Goal: Task Accomplishment & Management: Use online tool/utility

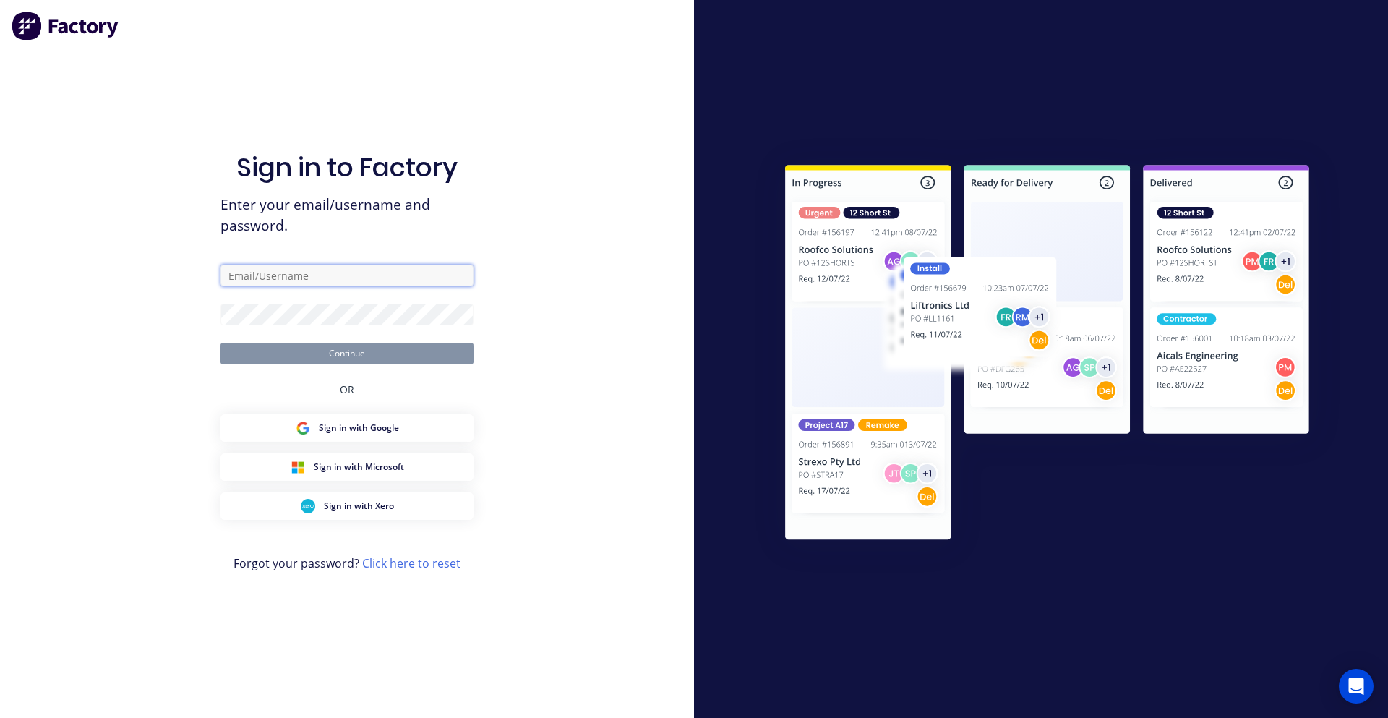
click at [317, 281] on input "text" at bounding box center [346, 276] width 253 height 22
type input "[PERSON_NAME][EMAIL_ADDRESS][DOMAIN_NAME]"
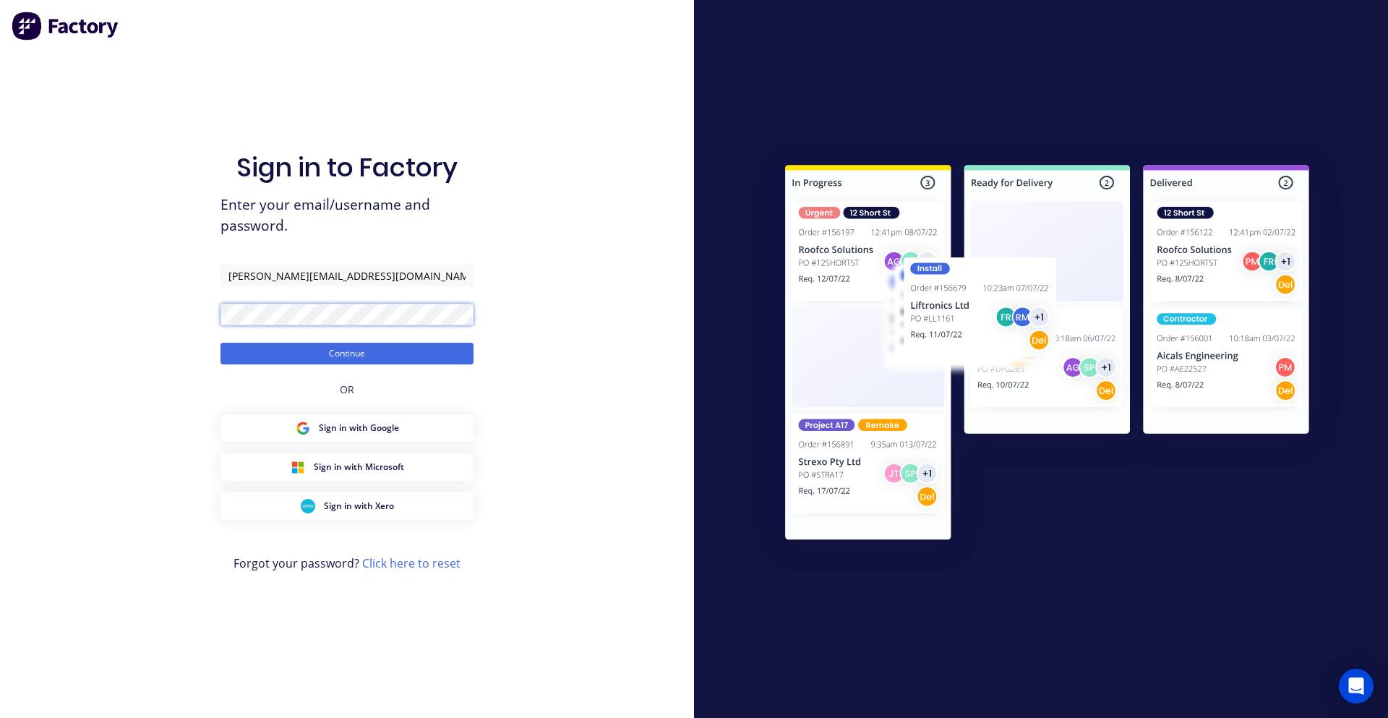
click at [220, 343] on button "Continue" at bounding box center [346, 354] width 253 height 22
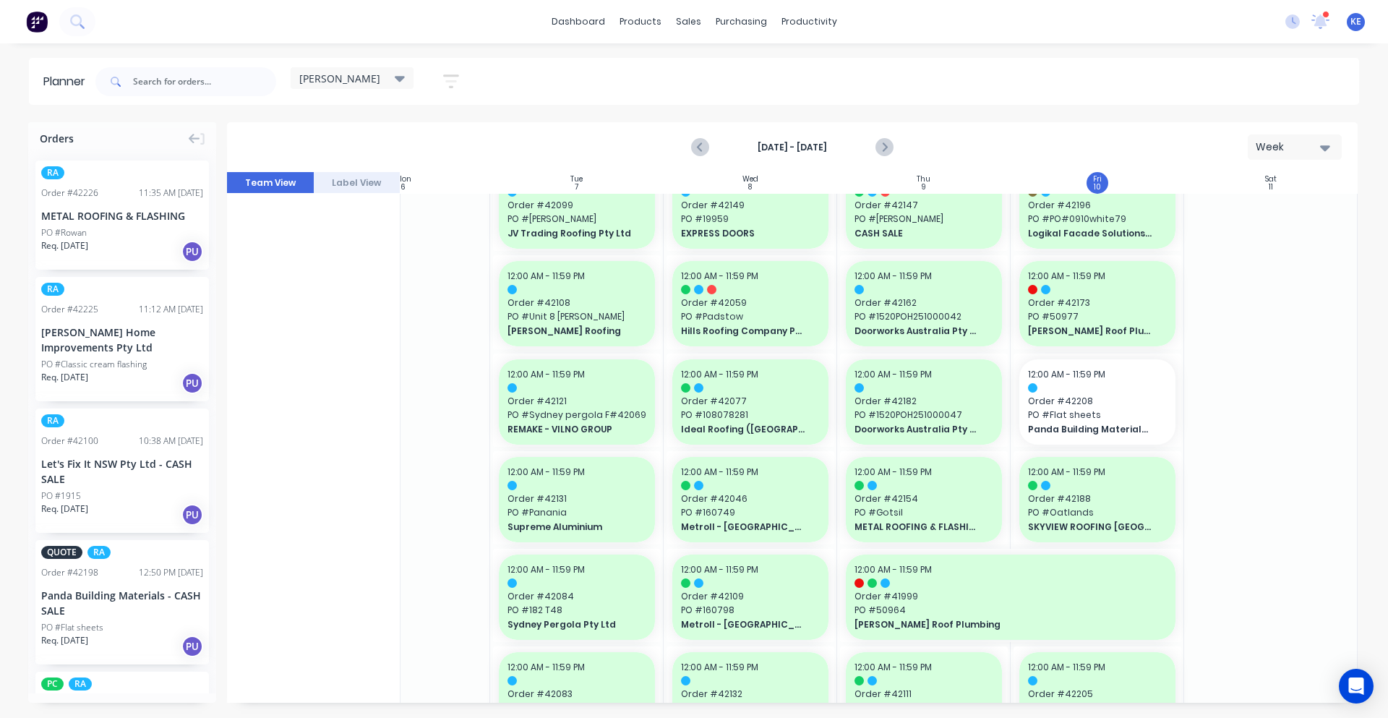
scroll to position [602, 263]
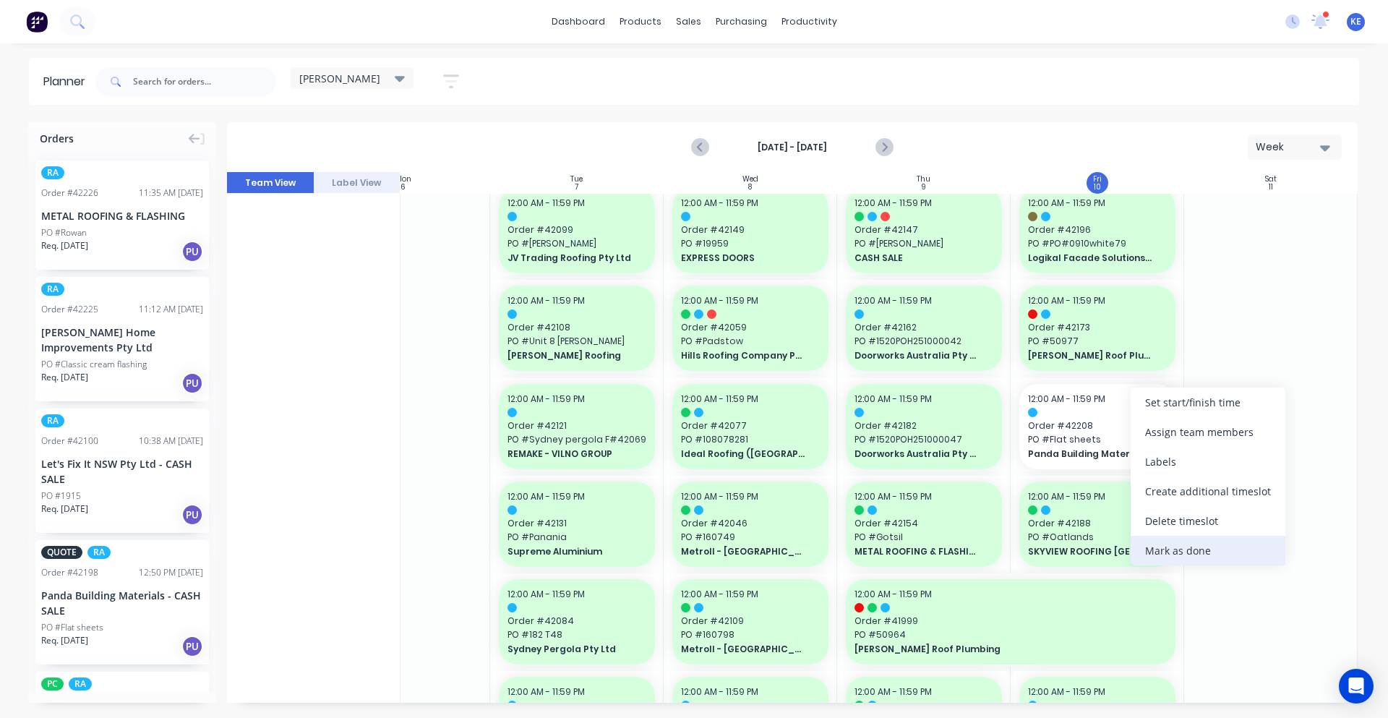
click at [1170, 550] on div "Mark as done" at bounding box center [1208, 551] width 155 height 30
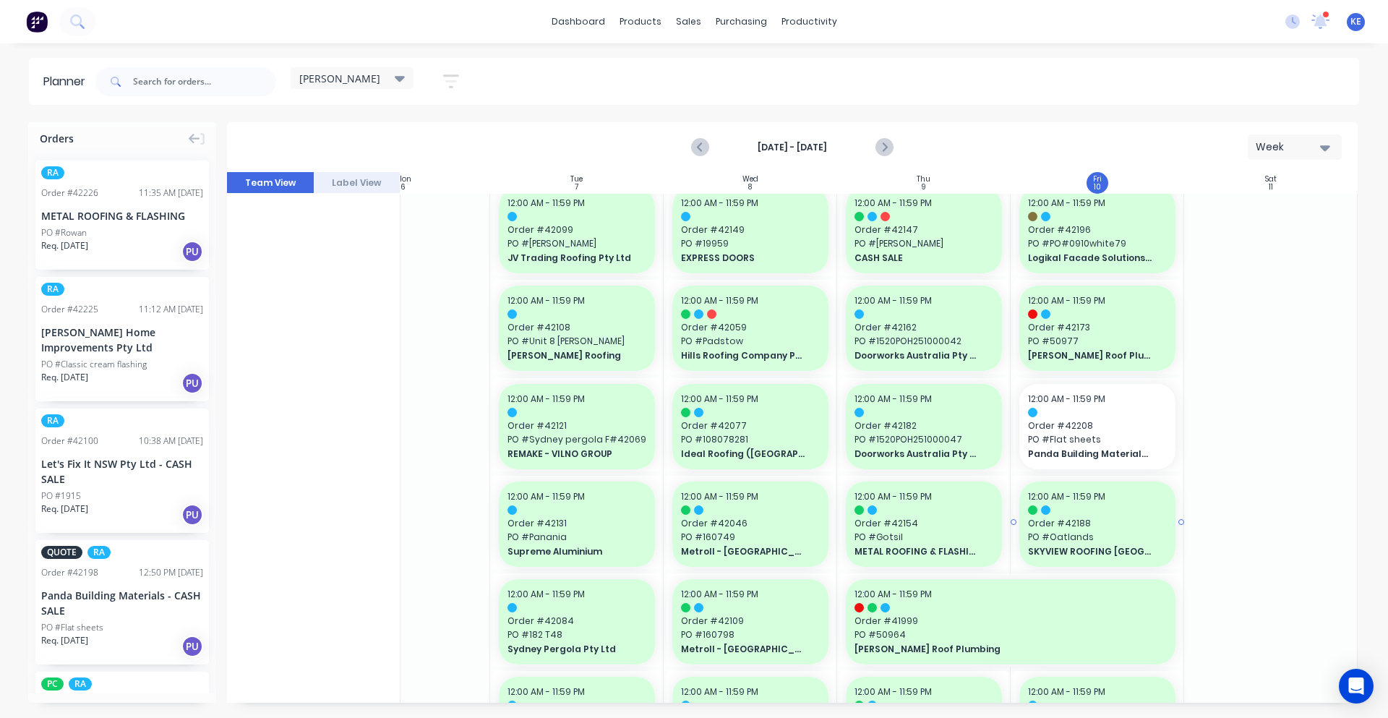
click at [1213, 536] on div at bounding box center [1270, 721] width 173 height 2258
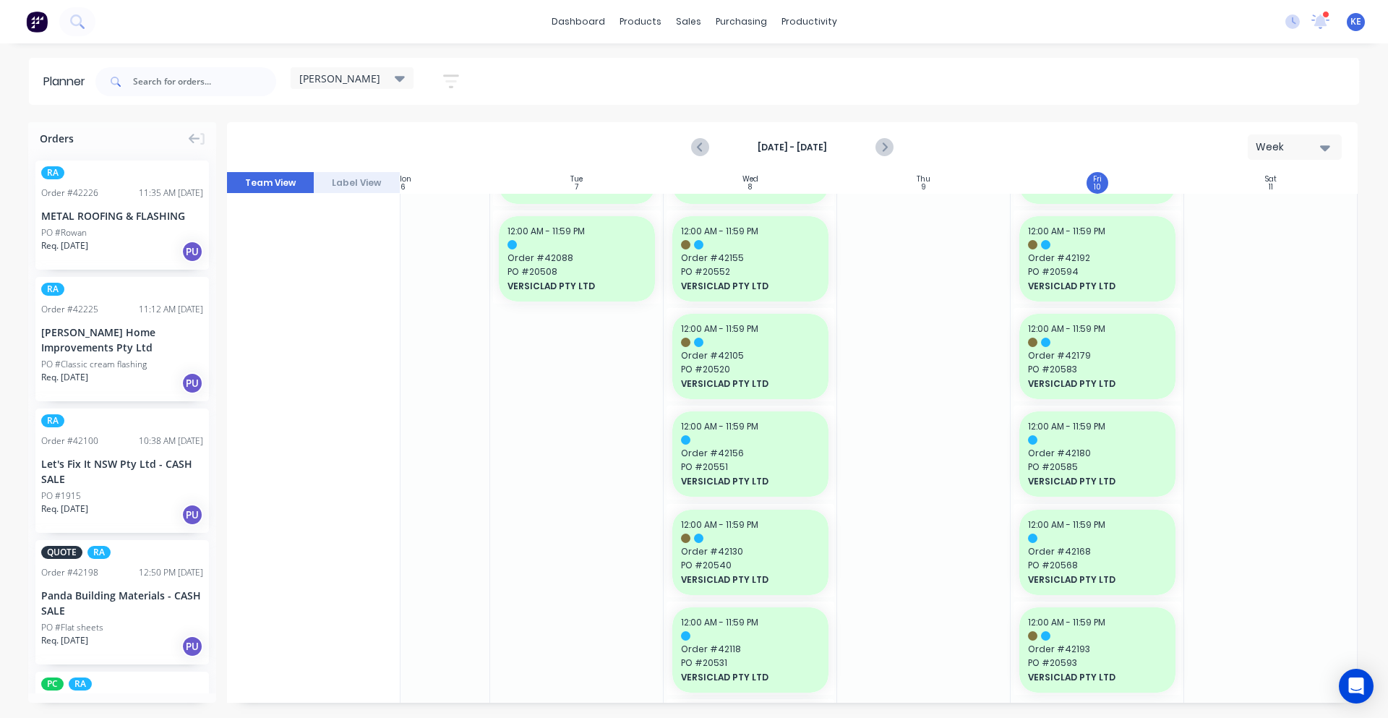
scroll to position [1657, 263]
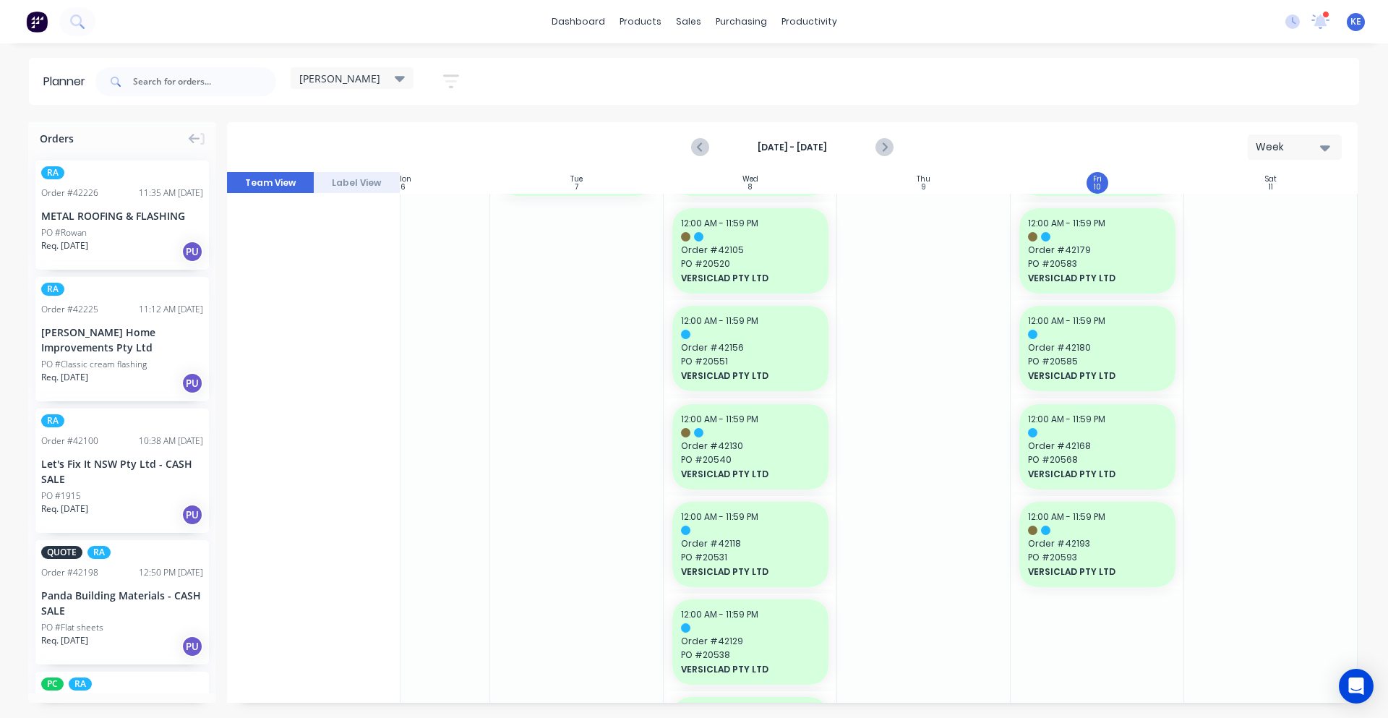
click at [898, 147] on div "[DATE] - [DATE] Week" at bounding box center [792, 147] width 1128 height 47
click at [869, 148] on button "Next page" at bounding box center [883, 147] width 29 height 29
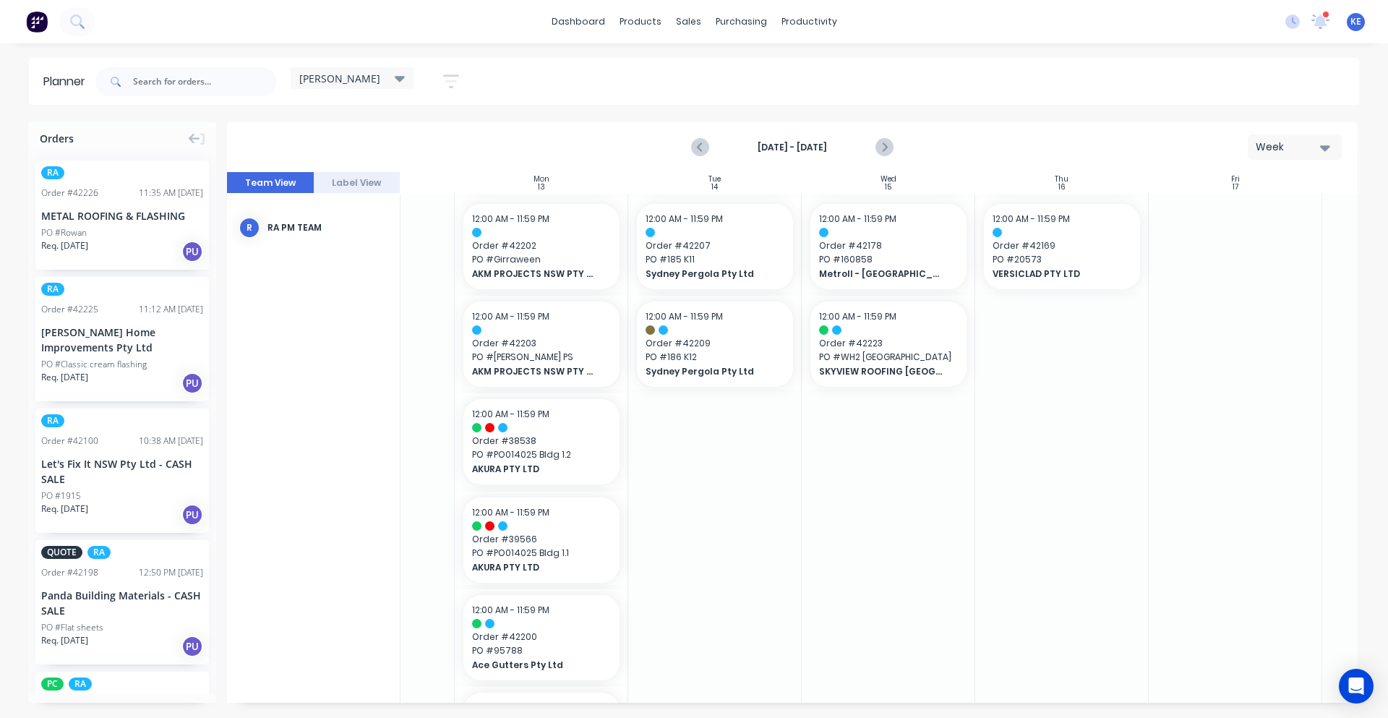
scroll to position [0, 85]
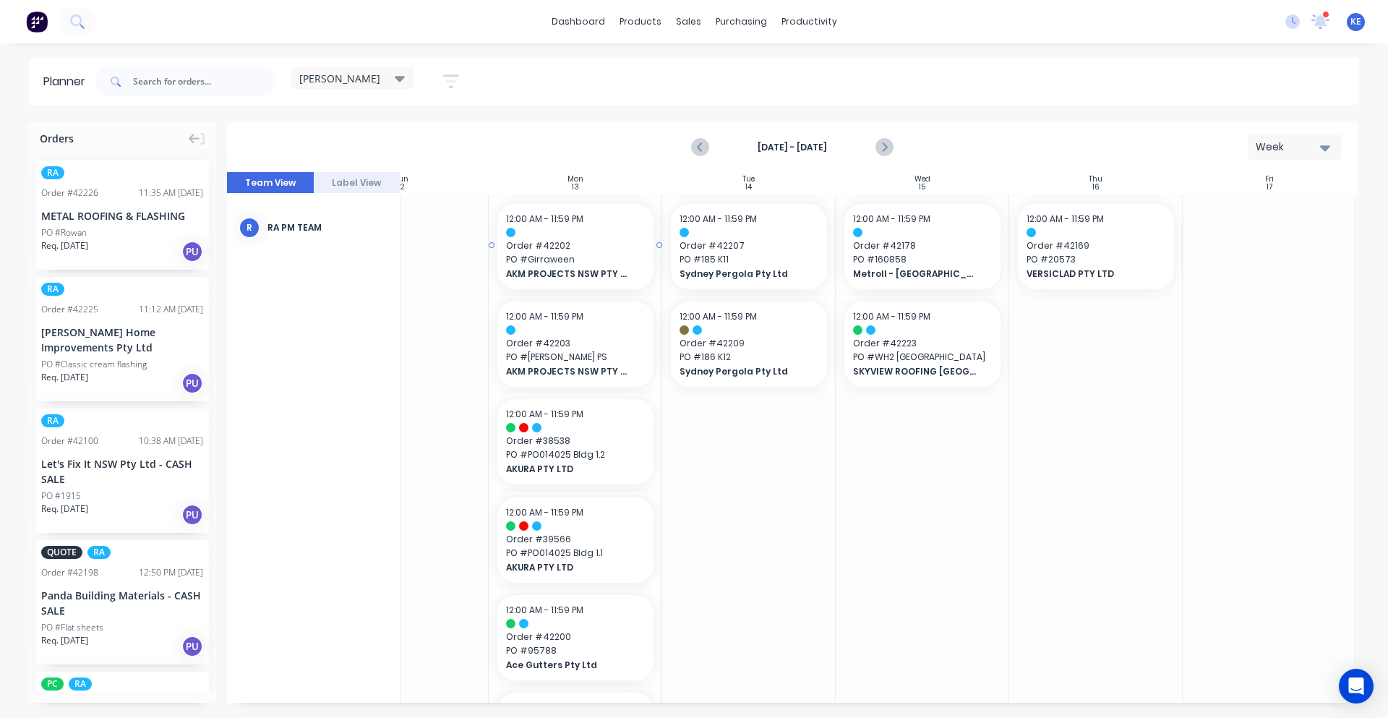
click at [601, 262] on span "PO # Girraween" at bounding box center [575, 259] width 139 height 13
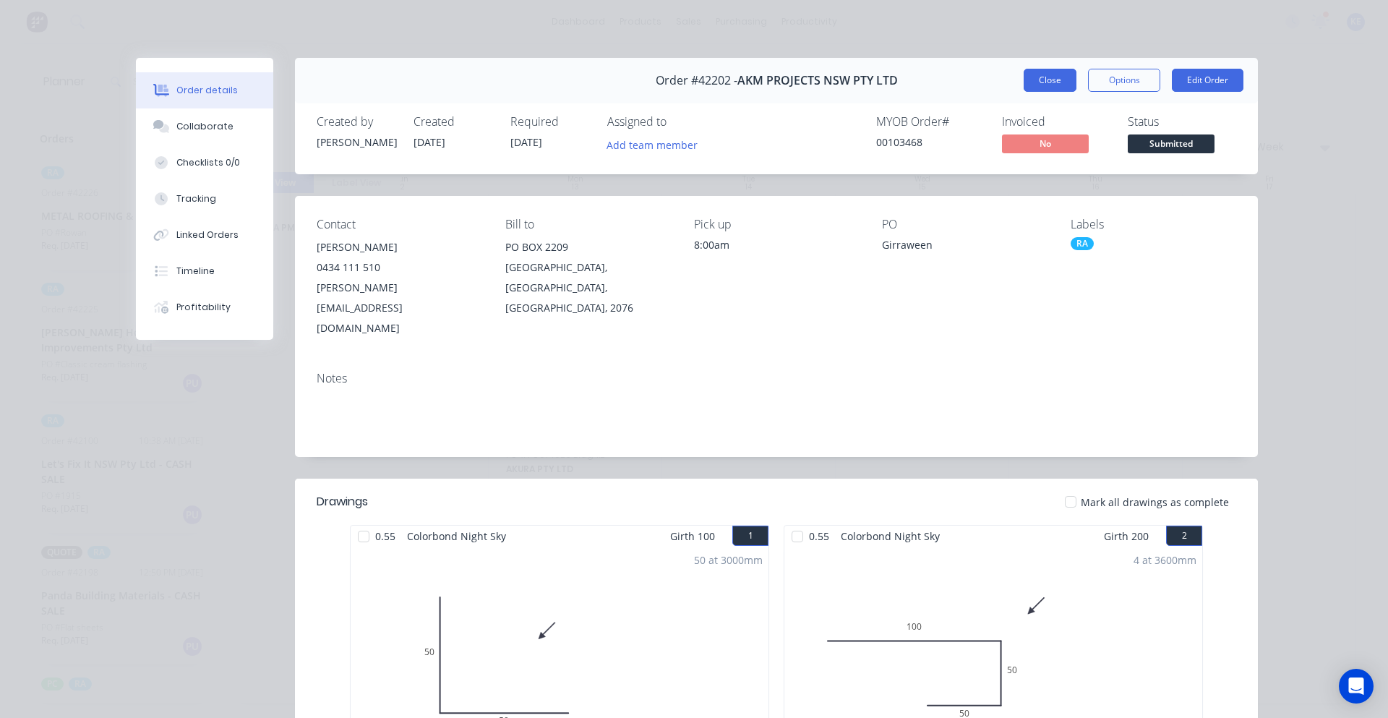
click at [1035, 82] on button "Close" at bounding box center [1050, 80] width 53 height 23
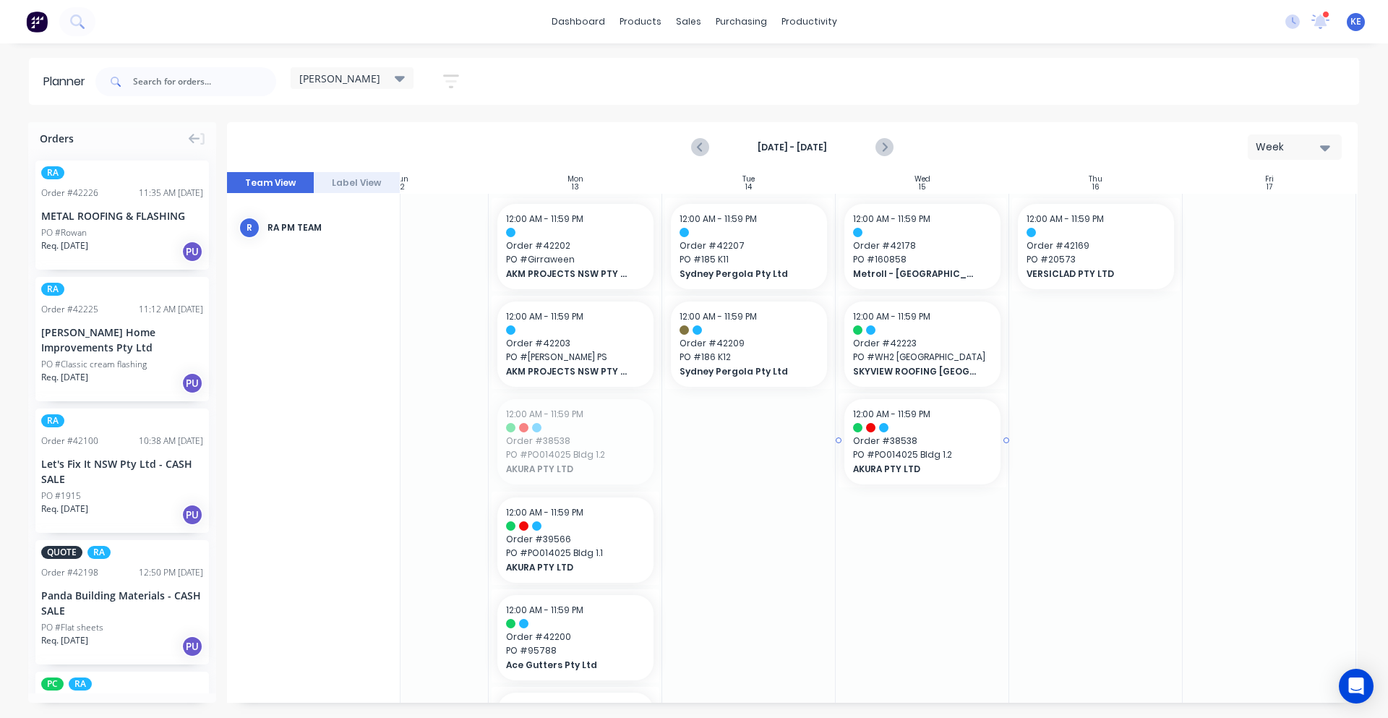
drag, startPoint x: 544, startPoint y: 463, endPoint x: 940, endPoint y: 486, distance: 396.1
drag, startPoint x: 576, startPoint y: 448, endPoint x: 867, endPoint y: 496, distance: 294.5
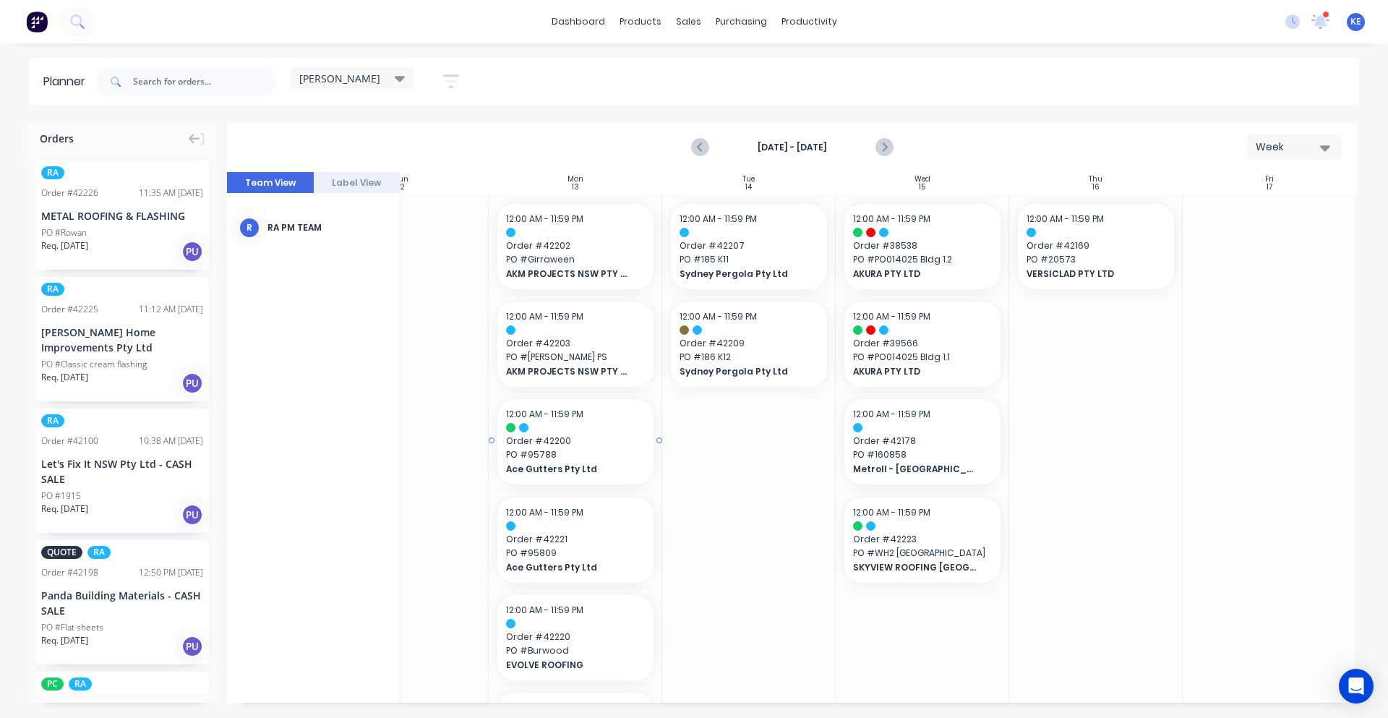
click at [583, 466] on span "Ace Gutters Pty Ltd" at bounding box center [568, 469] width 125 height 13
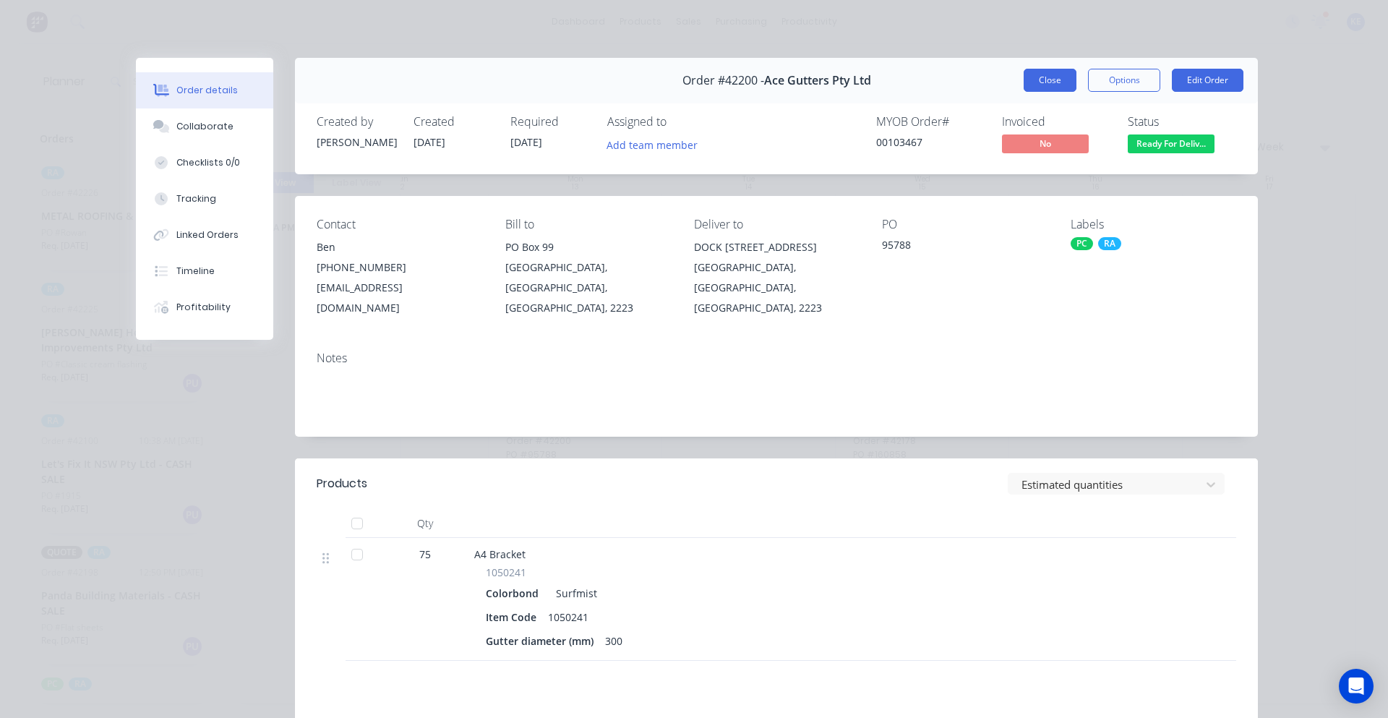
click at [1027, 82] on button "Close" at bounding box center [1050, 80] width 53 height 23
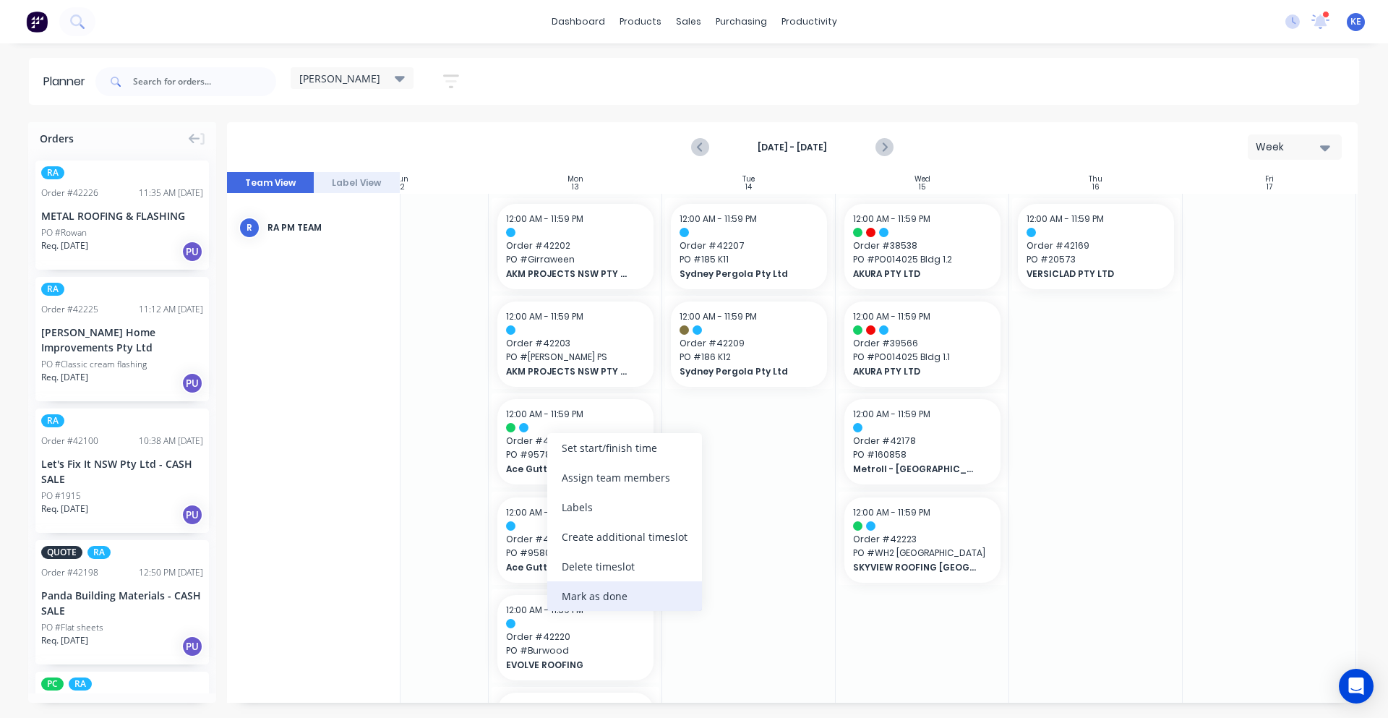
click at [608, 595] on div "Mark as done" at bounding box center [624, 596] width 155 height 30
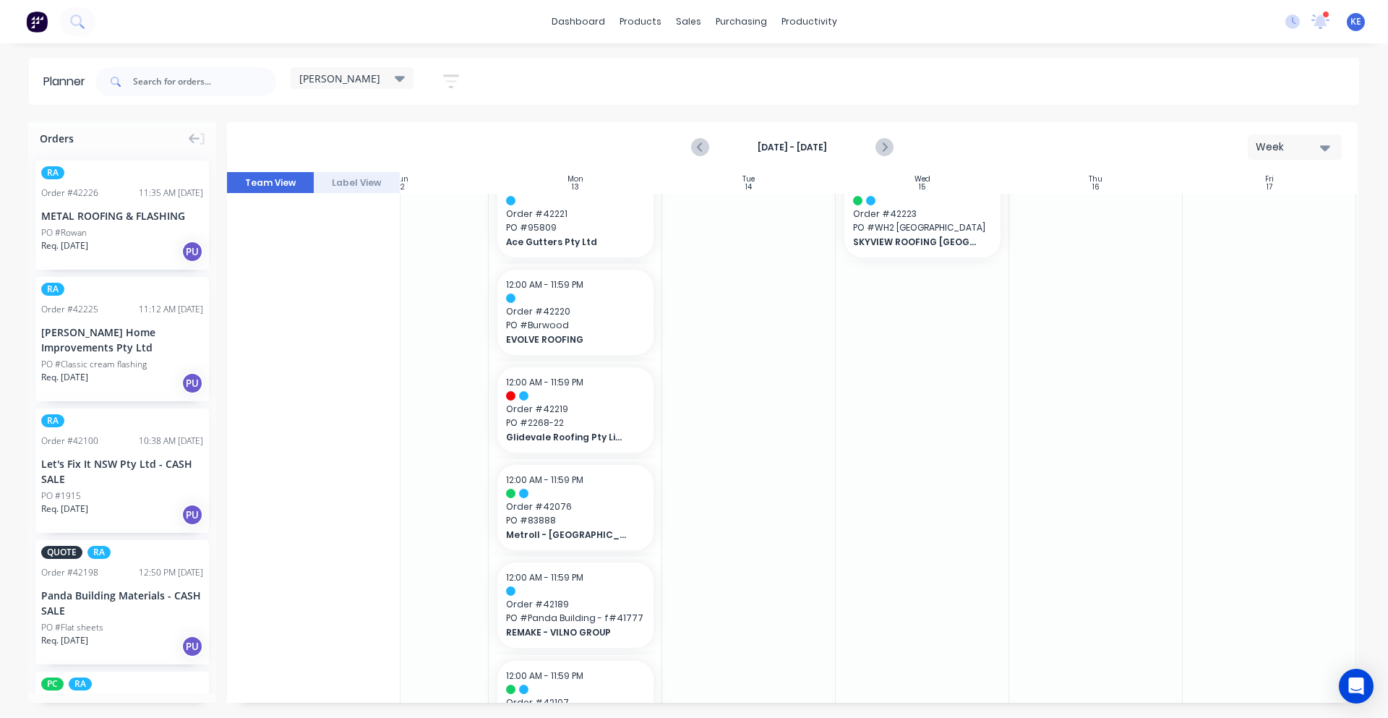
scroll to position [301, 85]
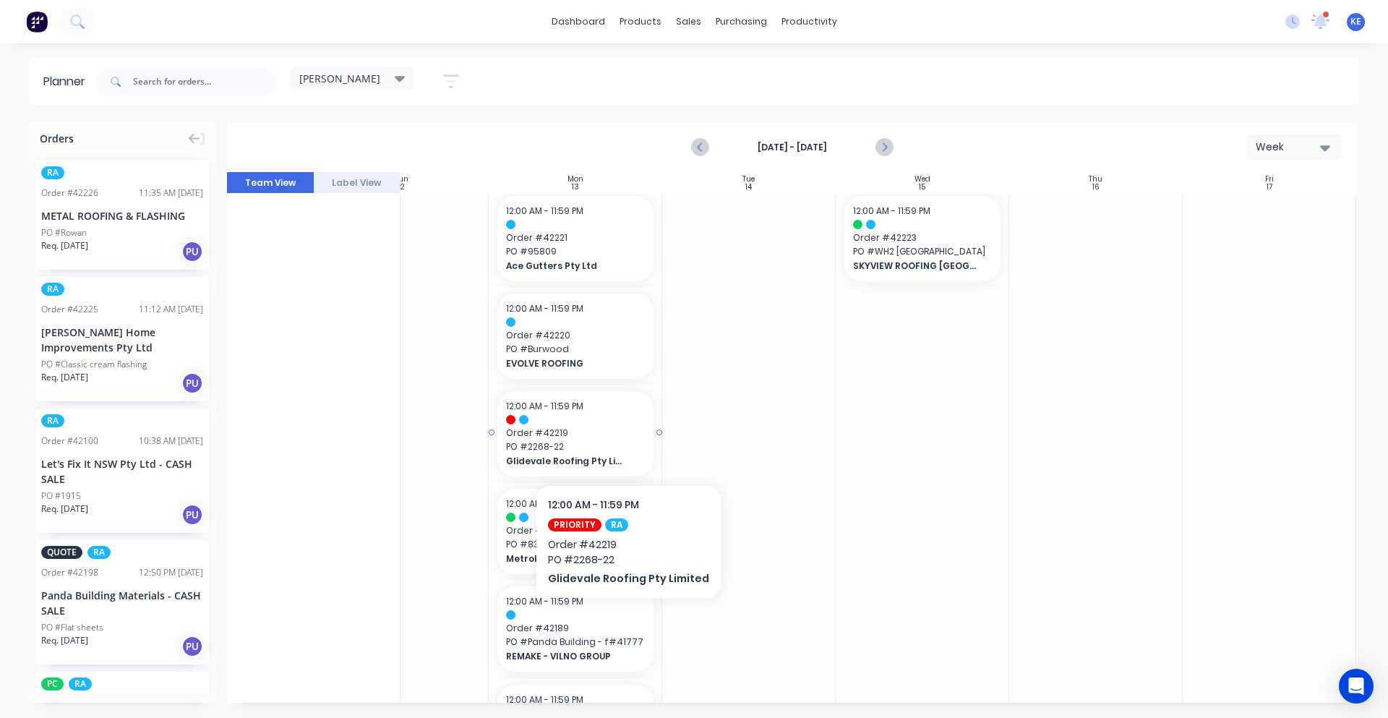
click at [622, 440] on span "PO # 2268-22" at bounding box center [575, 446] width 139 height 13
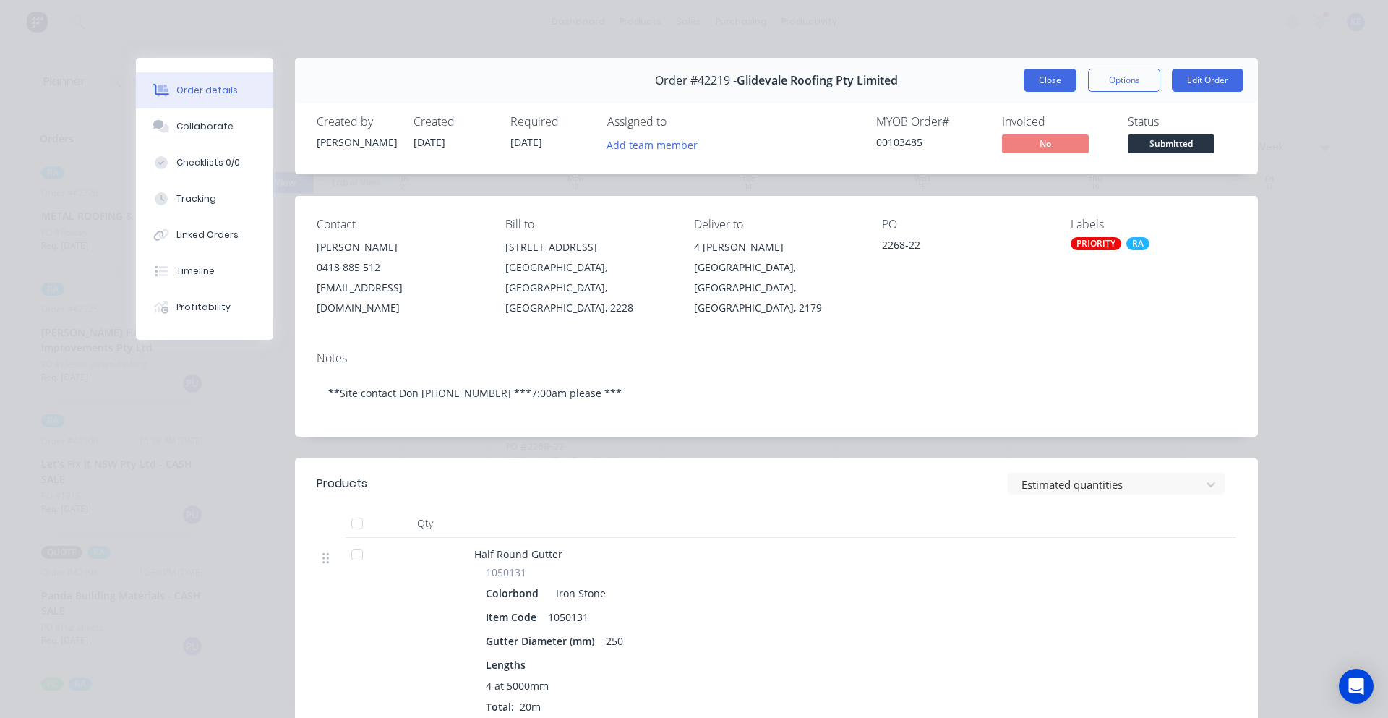
click at [1040, 75] on button "Close" at bounding box center [1050, 80] width 53 height 23
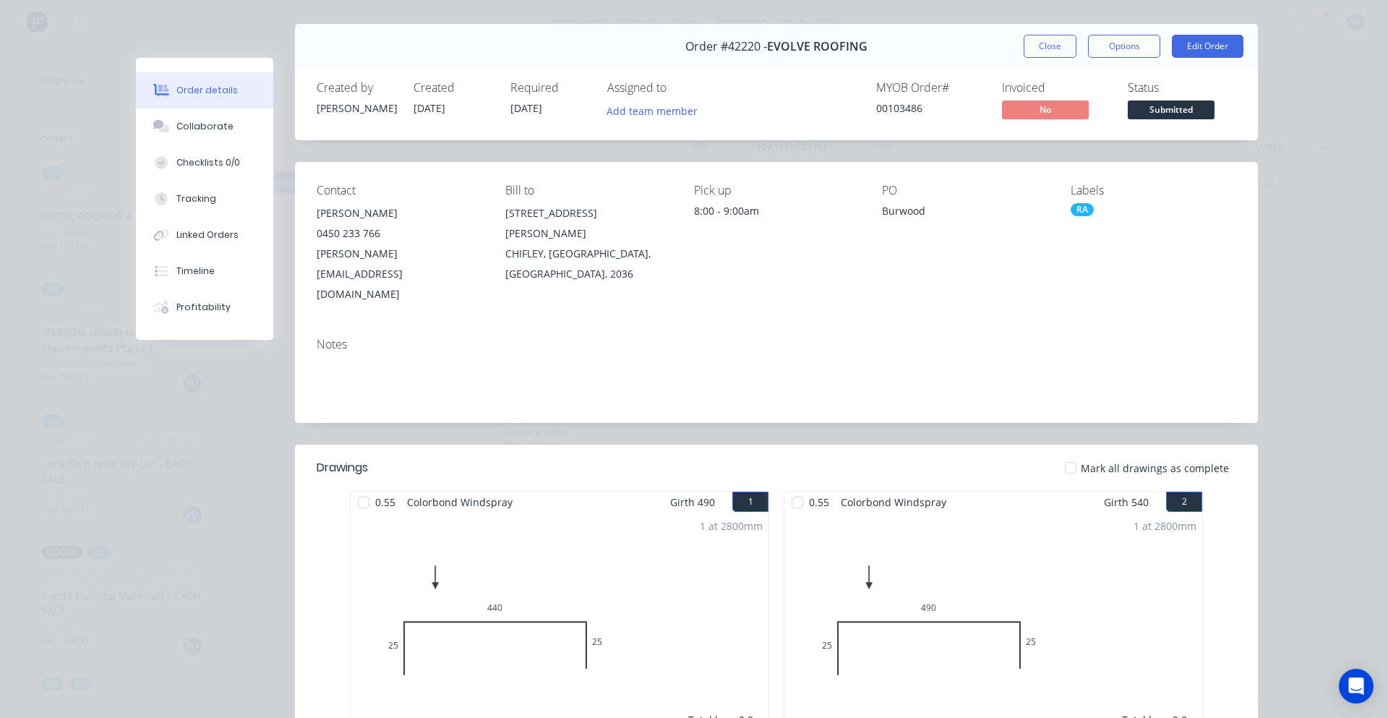
scroll to position [0, 0]
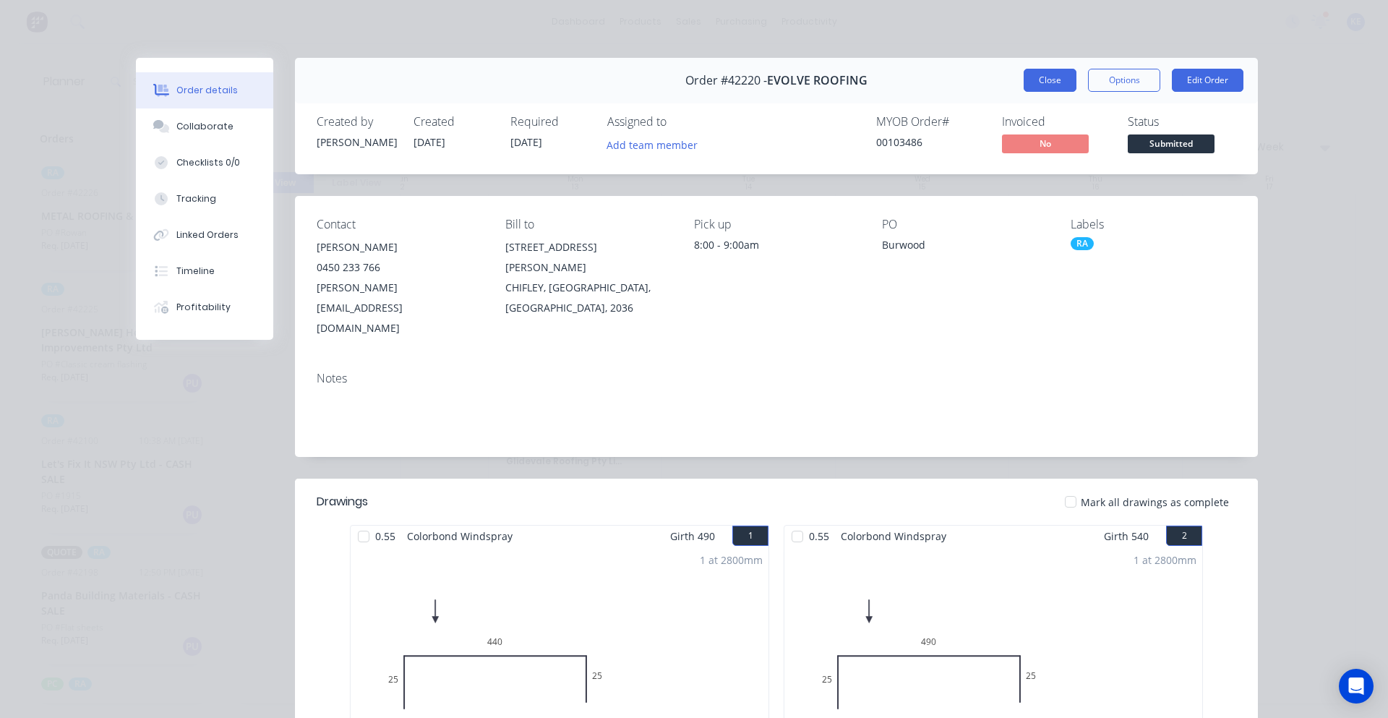
click at [1042, 89] on button "Close" at bounding box center [1050, 80] width 53 height 23
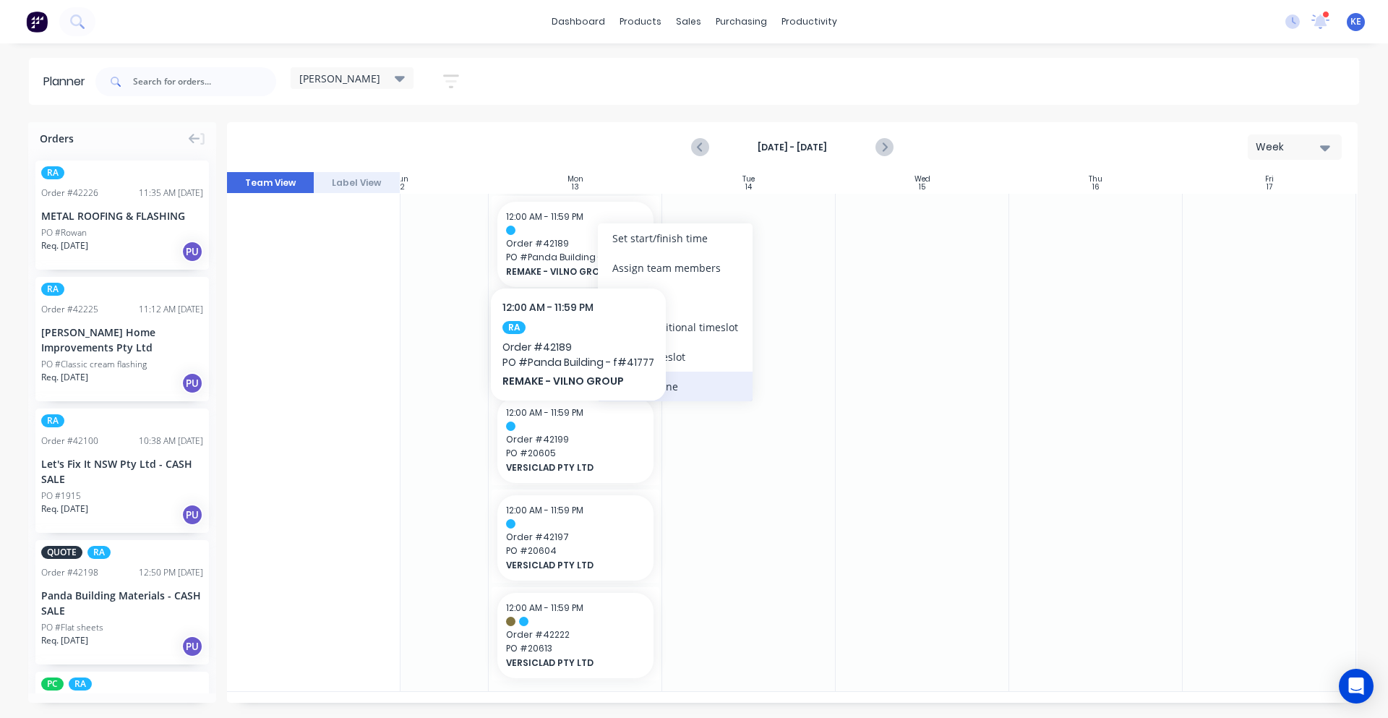
scroll to position [681, 85]
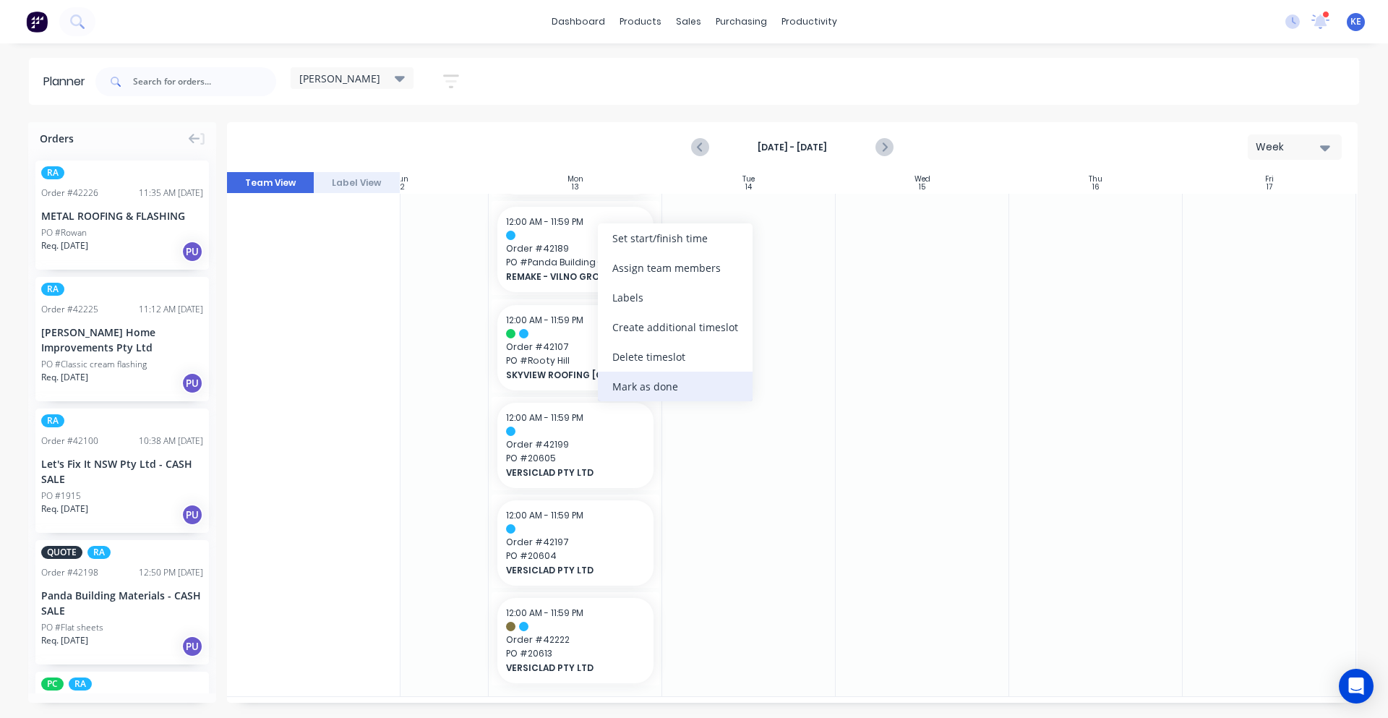
click at [714, 393] on div "Mark as done" at bounding box center [675, 387] width 155 height 30
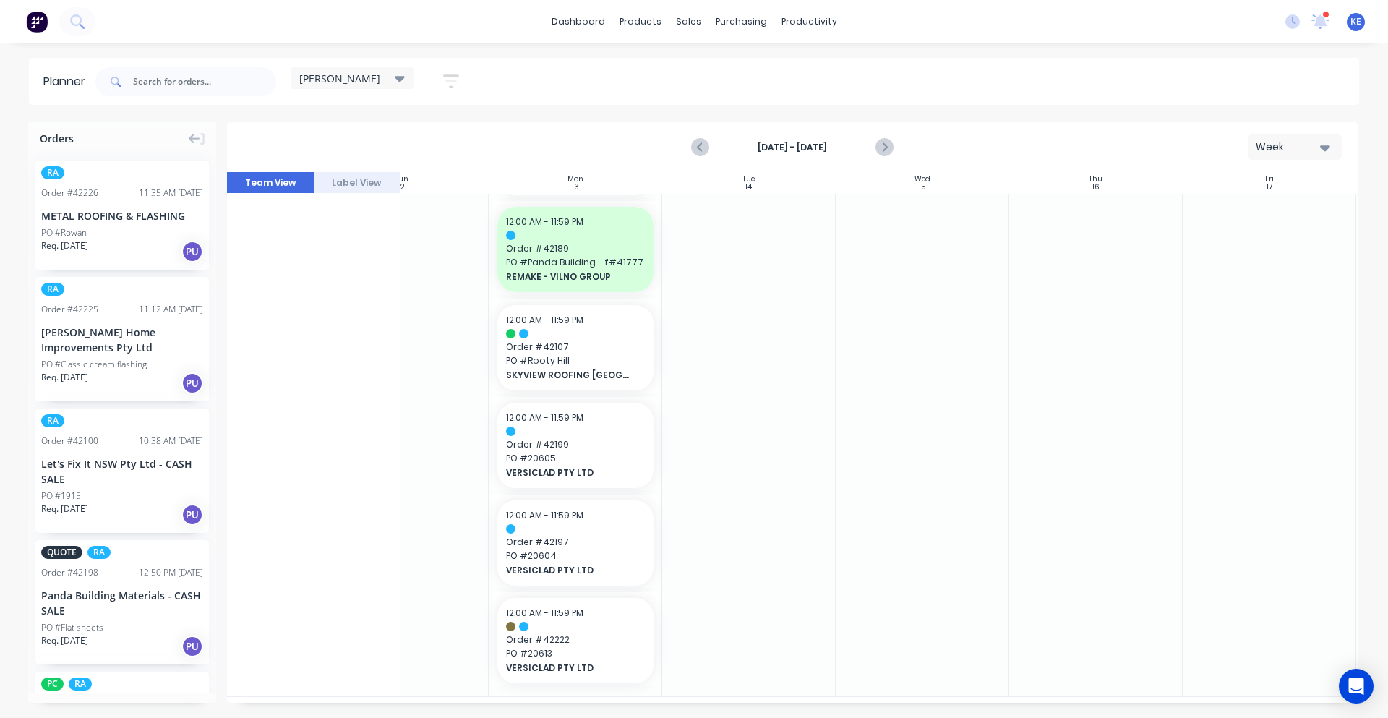
click at [716, 390] on div at bounding box center [748, 104] width 173 height 1183
click at [580, 353] on span "PO # Rooty Hill" at bounding box center [575, 355] width 139 height 13
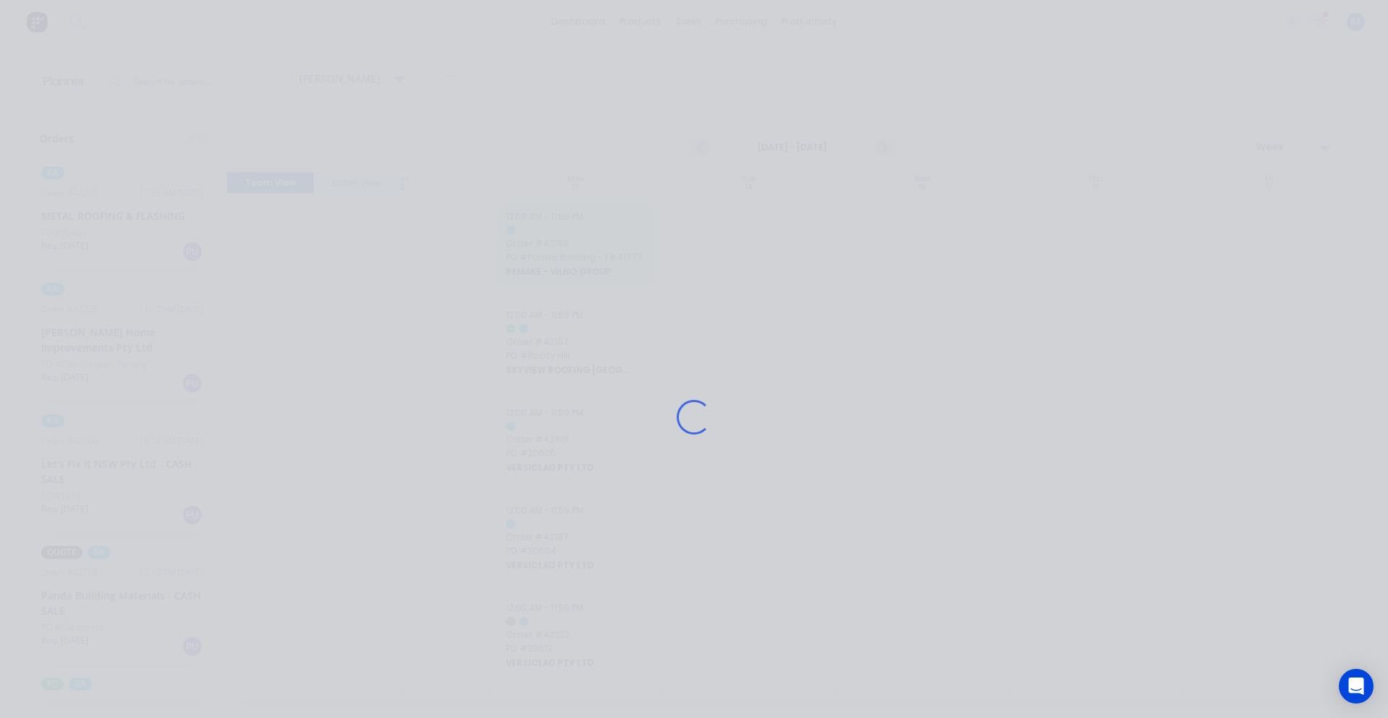
scroll to position [681, 85]
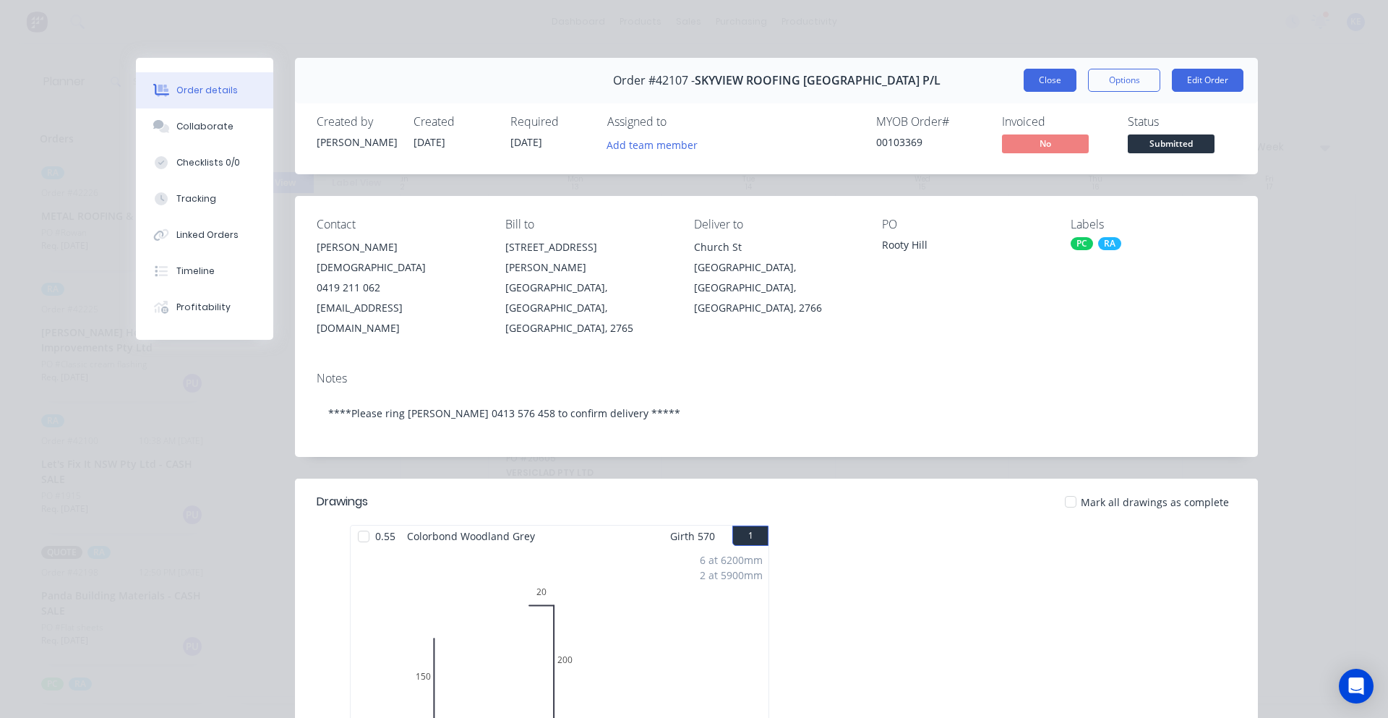
click at [1040, 72] on button "Close" at bounding box center [1050, 80] width 53 height 23
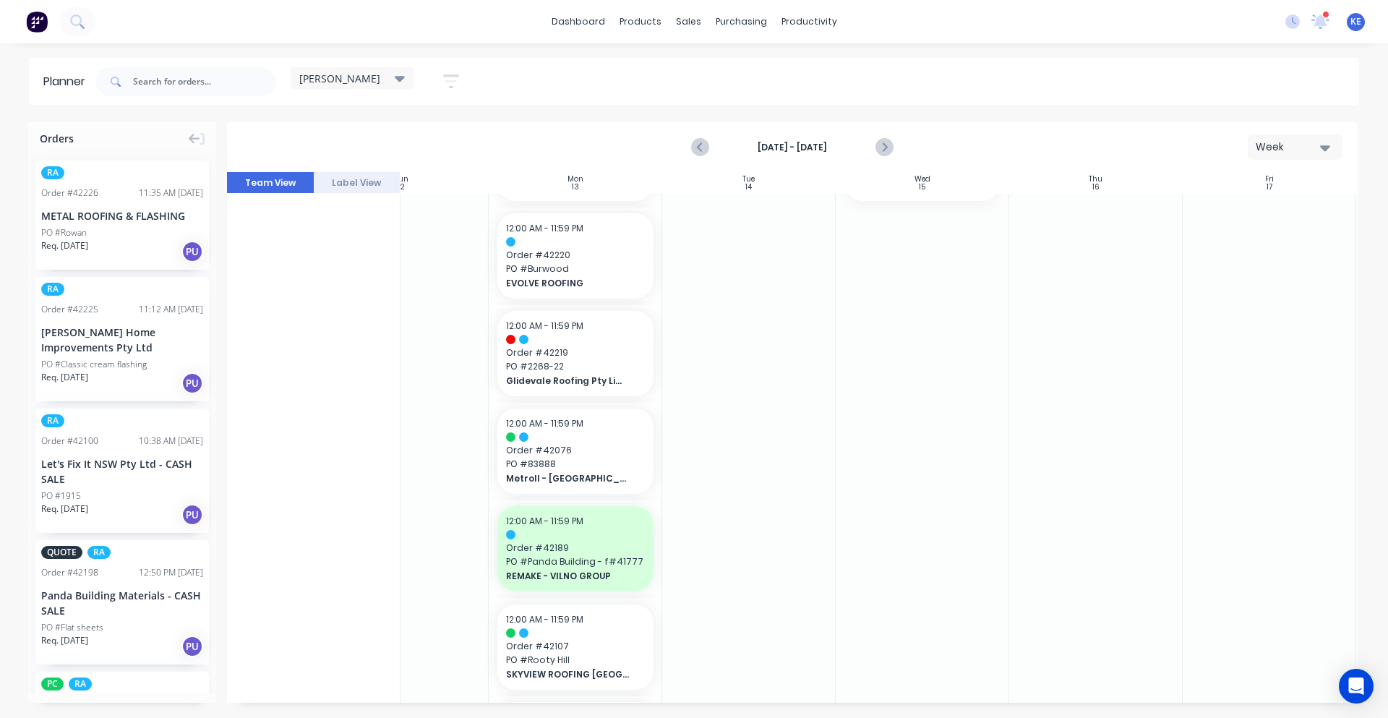
scroll to position [380, 85]
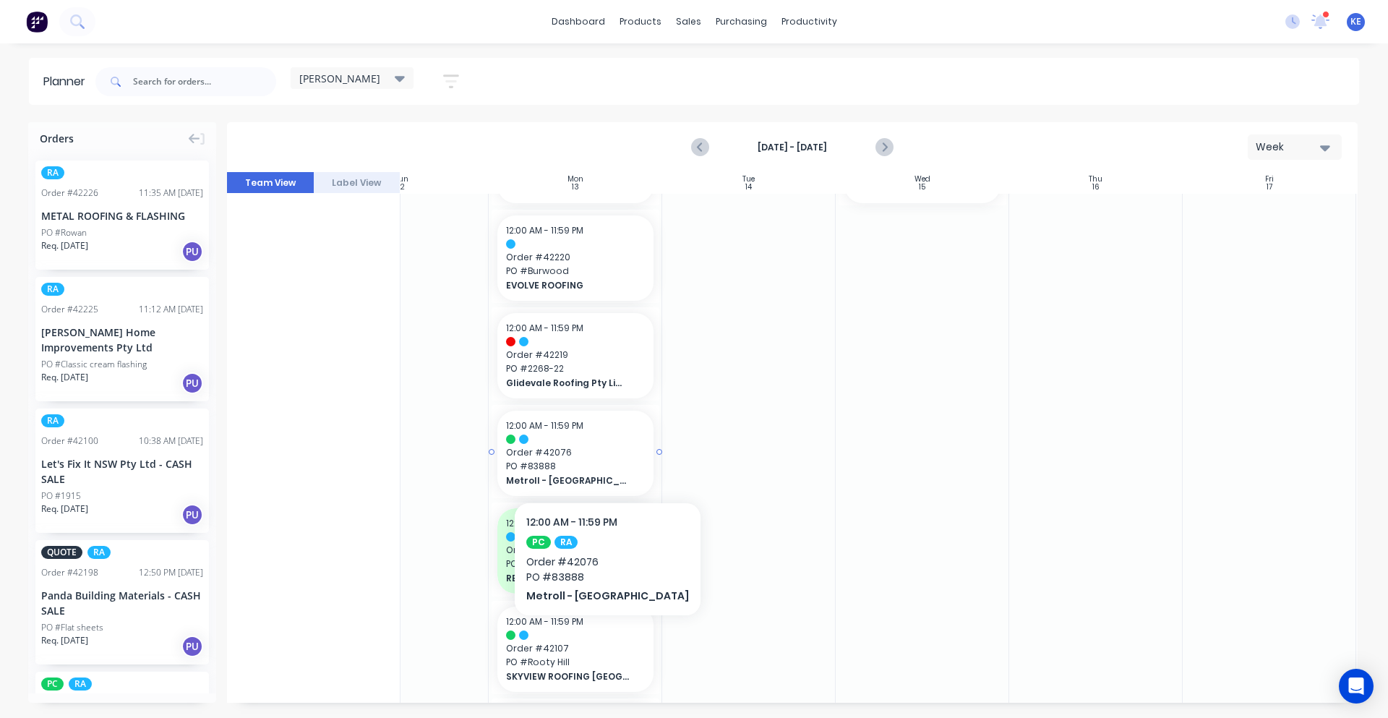
click at [614, 453] on span "Order # 42076" at bounding box center [575, 452] width 139 height 13
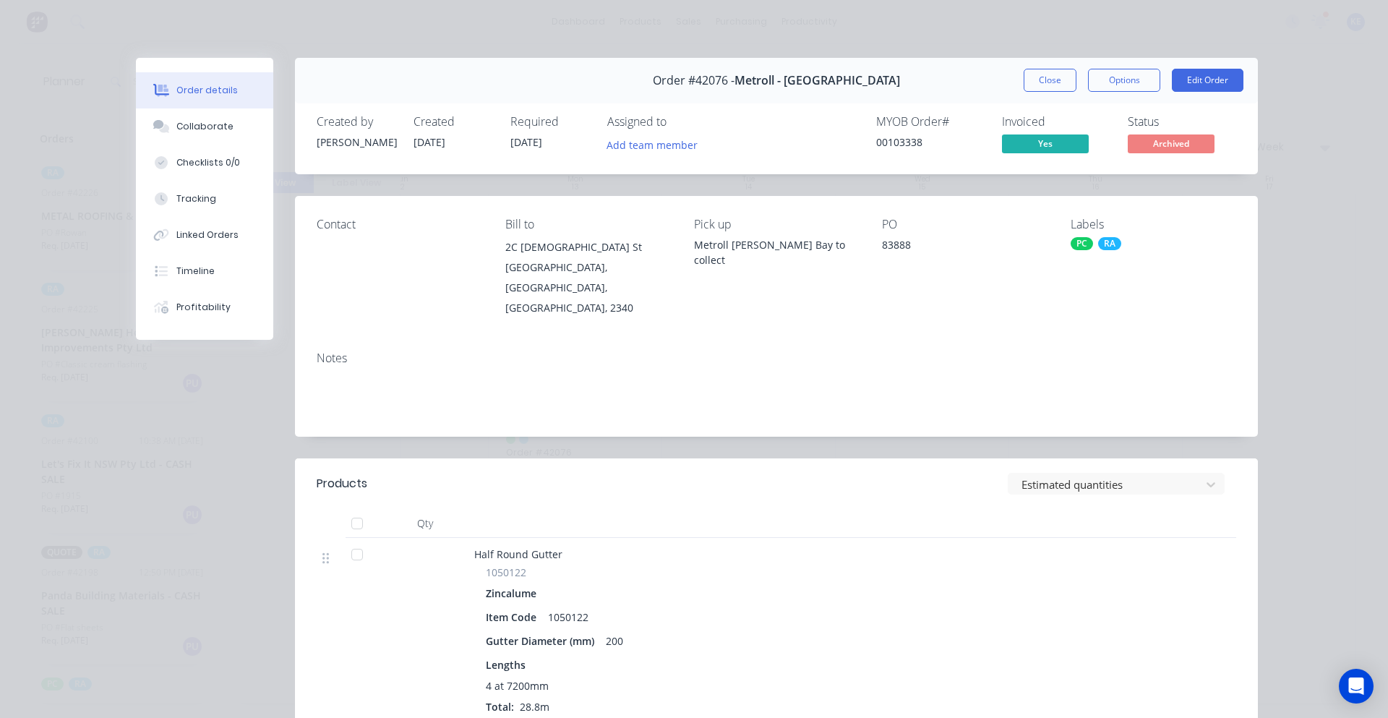
click at [1037, 80] on button "Close" at bounding box center [1050, 80] width 53 height 23
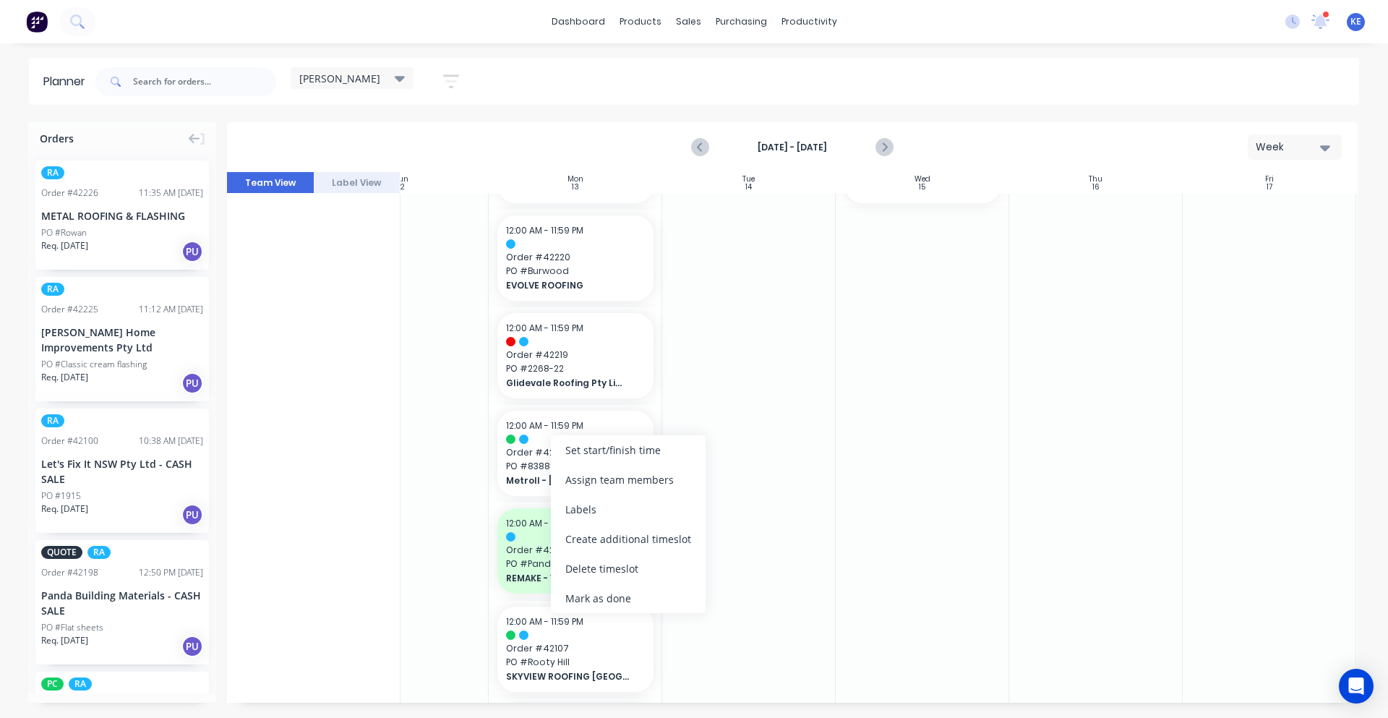
click at [670, 604] on div "Mark as done" at bounding box center [628, 598] width 155 height 30
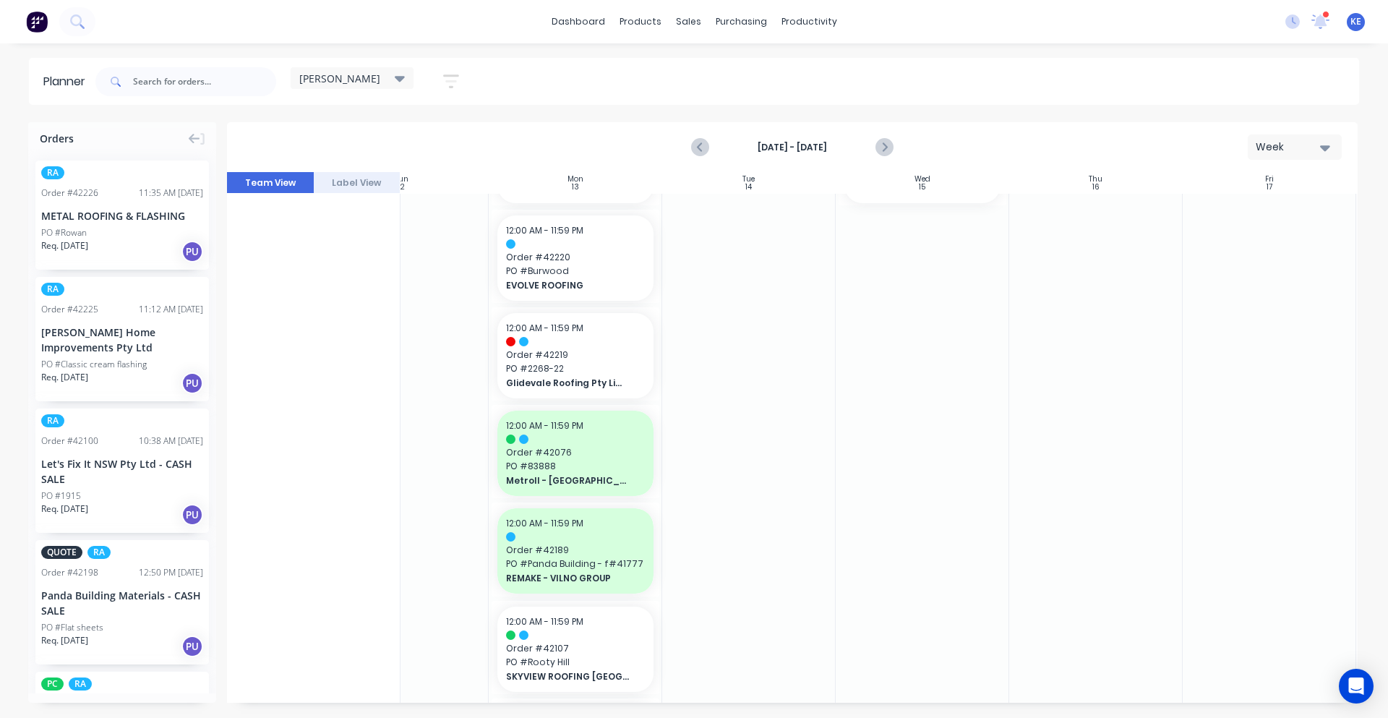
click at [786, 529] on div at bounding box center [748, 405] width 173 height 1183
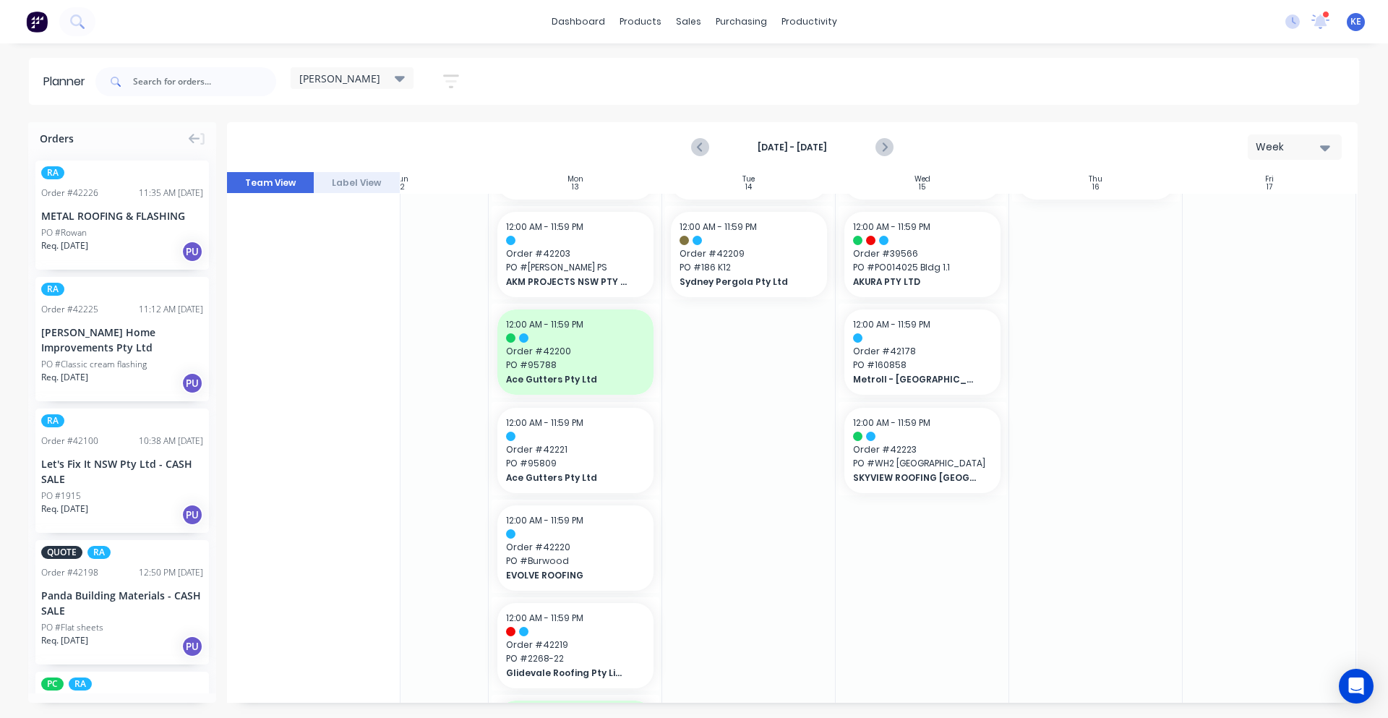
scroll to position [0, 85]
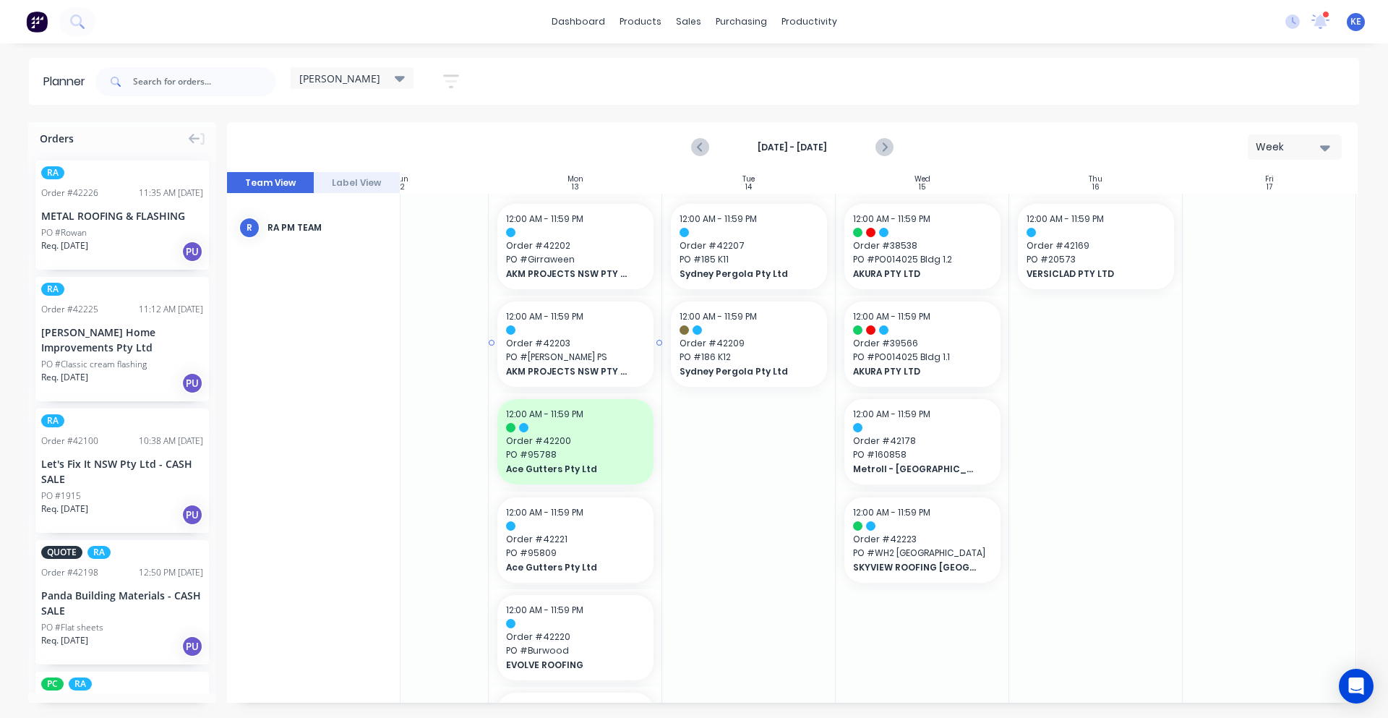
click at [612, 377] on span "AKM PROJECTS NSW PTY LTD" at bounding box center [568, 371] width 125 height 13
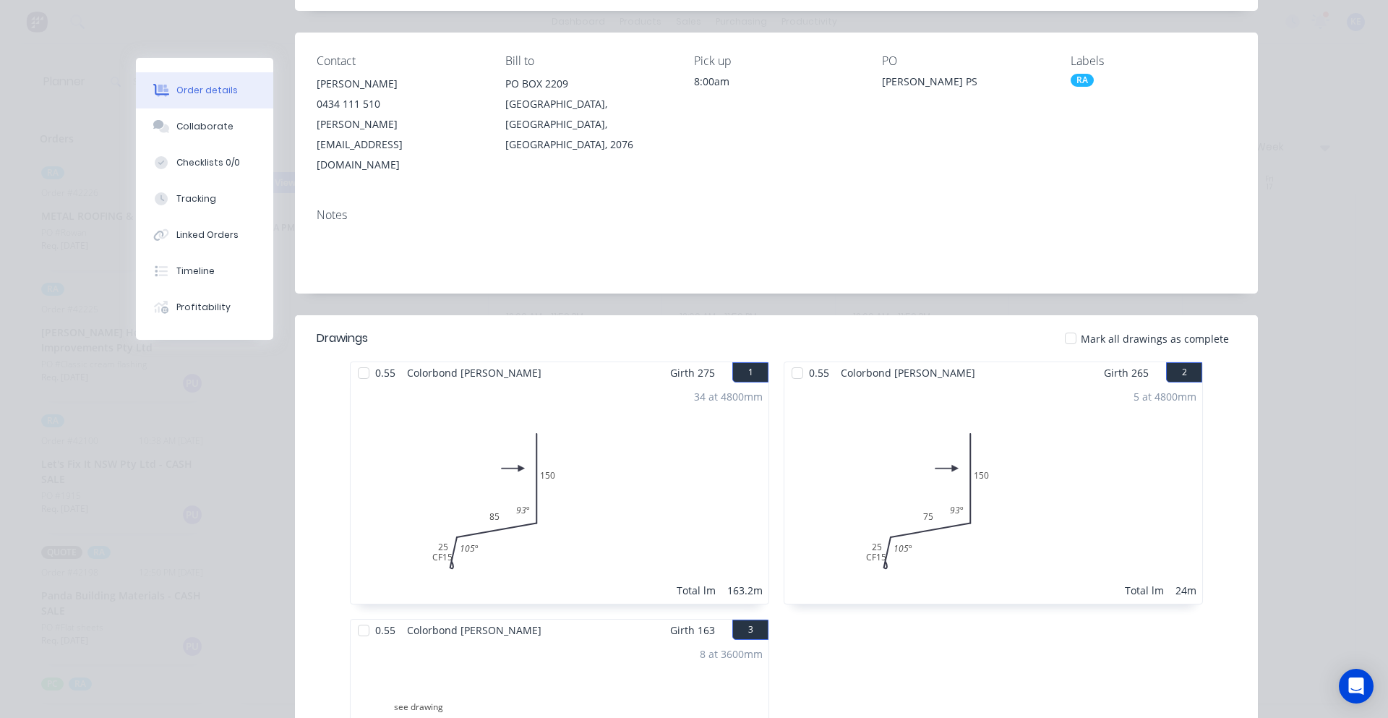
scroll to position [0, 0]
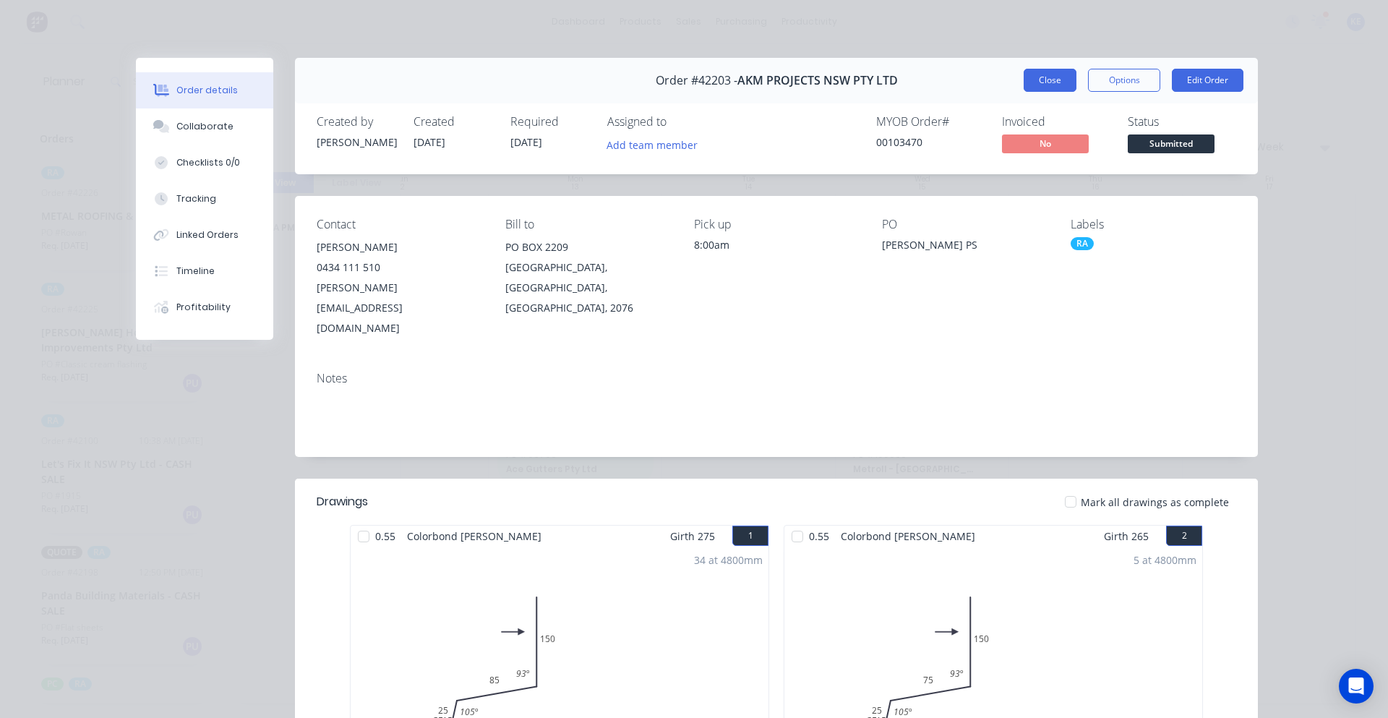
click at [1027, 73] on button "Close" at bounding box center [1050, 80] width 53 height 23
